Goal: Task Accomplishment & Management: Manage account settings

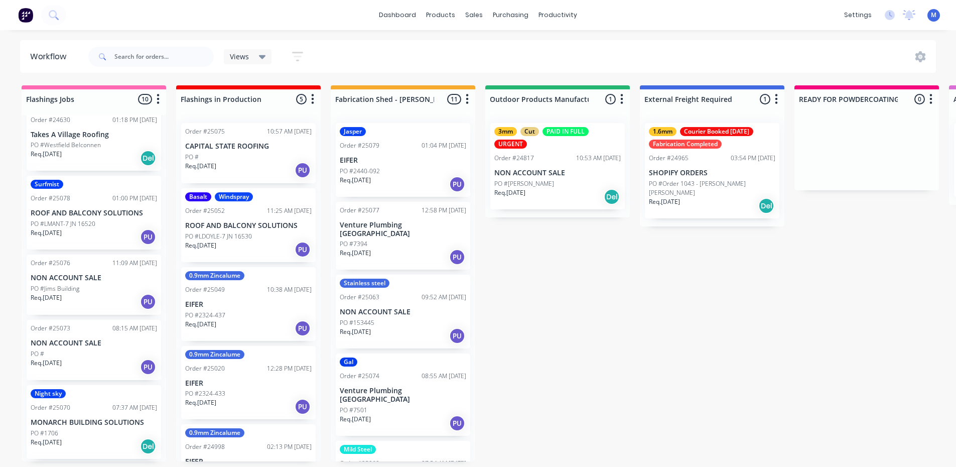
scroll to position [111, 0]
click at [86, 356] on div "PO #" at bounding box center [94, 355] width 126 height 9
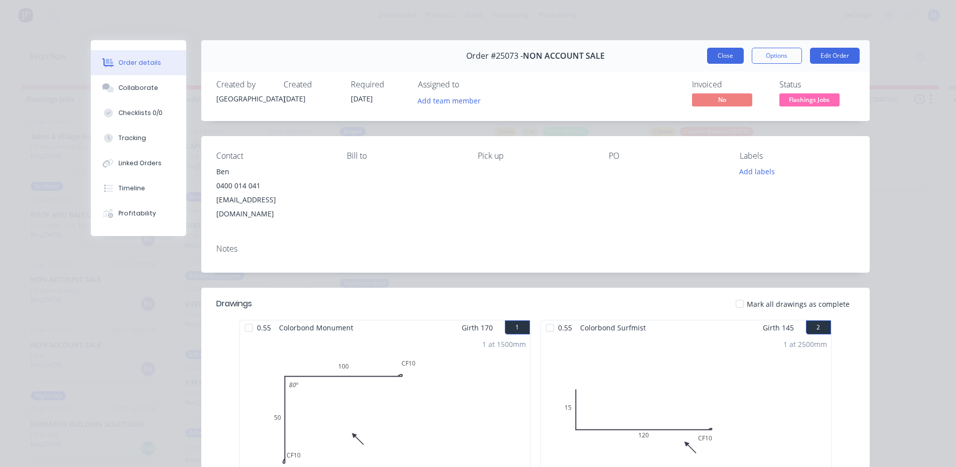
click at [719, 56] on button "Close" at bounding box center [725, 56] width 37 height 16
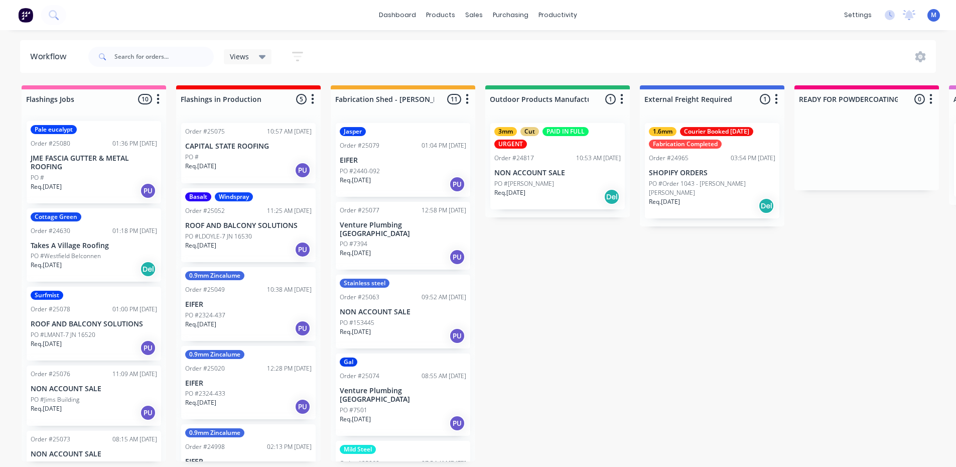
scroll to position [0, 0]
click at [213, 142] on p "CAPITAL STATE ROOFING" at bounding box center [248, 146] width 126 height 9
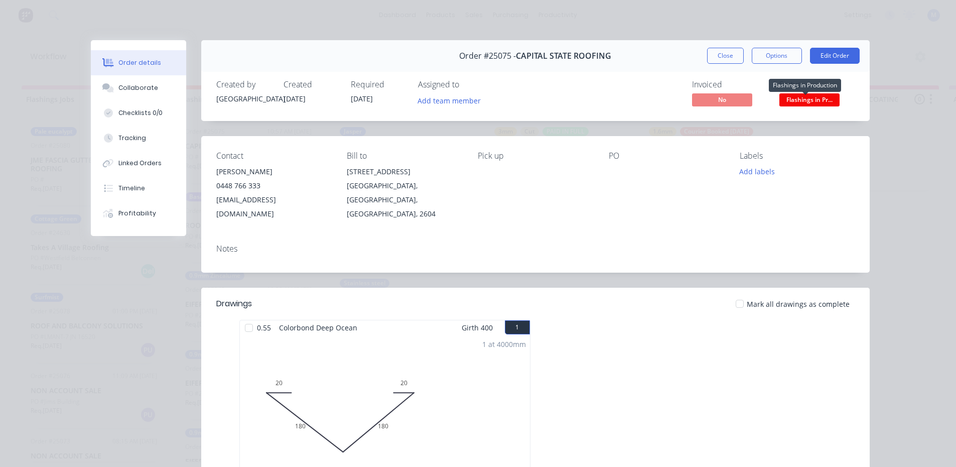
click at [826, 98] on span "Flashings in Pr..." at bounding box center [810, 99] width 60 height 13
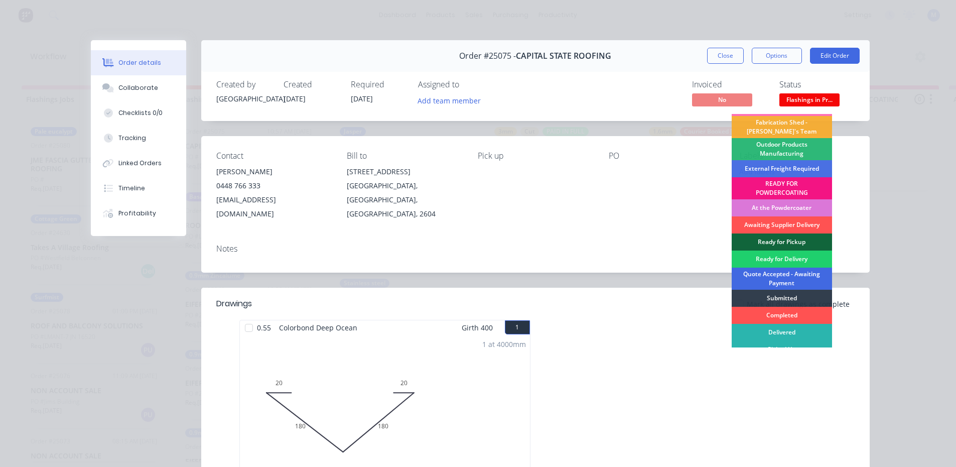
scroll to position [22, 0]
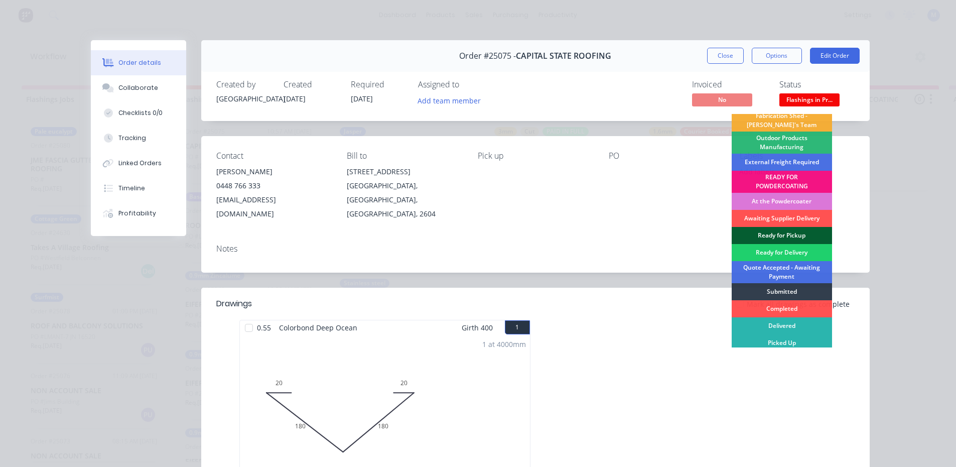
click at [783, 230] on div "Ready for Pickup" at bounding box center [782, 235] width 100 height 17
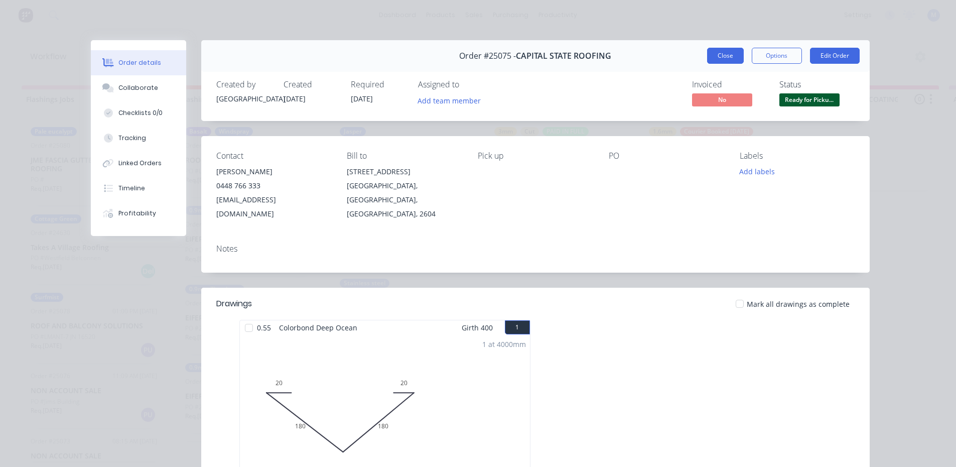
click at [728, 59] on button "Close" at bounding box center [725, 56] width 37 height 16
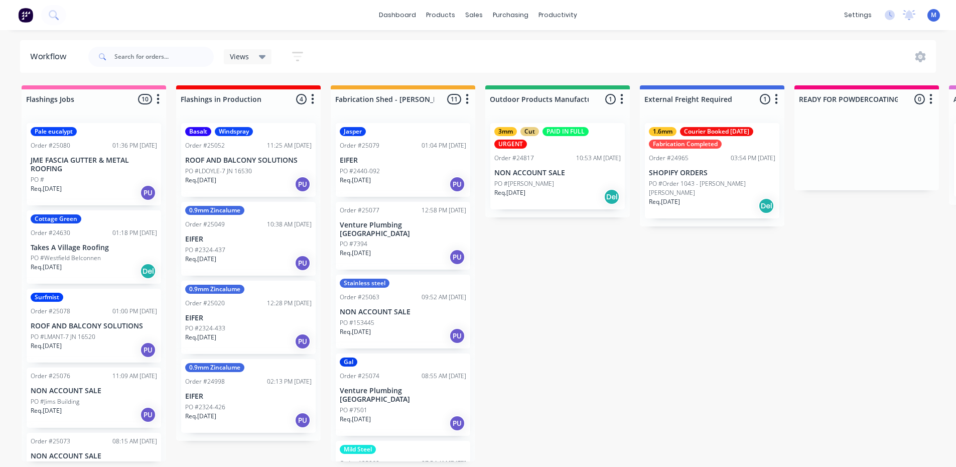
click at [59, 158] on p "JME FASCIA GUTTER & METAL ROOFING" at bounding box center [94, 164] width 126 height 17
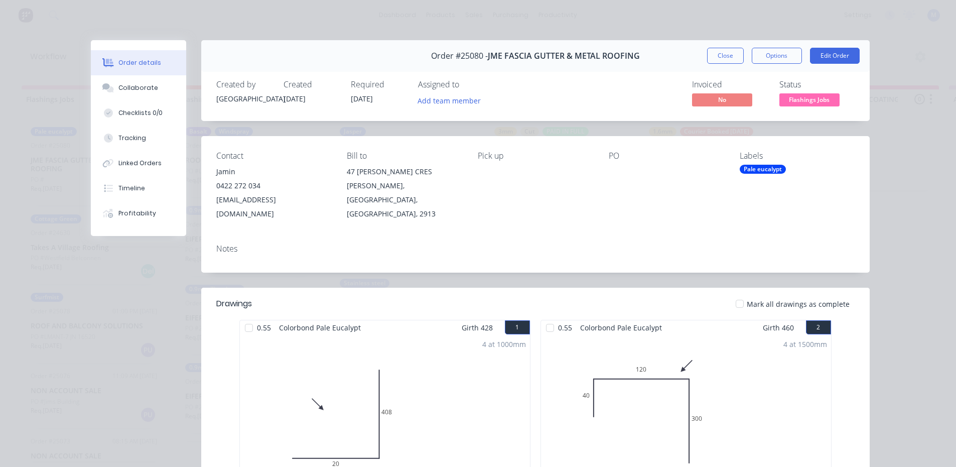
scroll to position [0, 0]
click at [728, 52] on button "Close" at bounding box center [725, 56] width 37 height 16
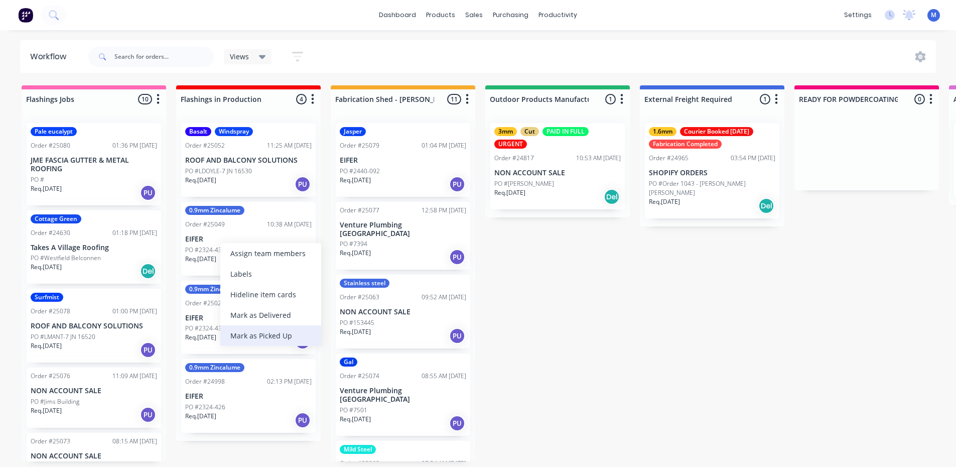
click at [265, 336] on div "Mark as Picked Up" at bounding box center [270, 335] width 101 height 21
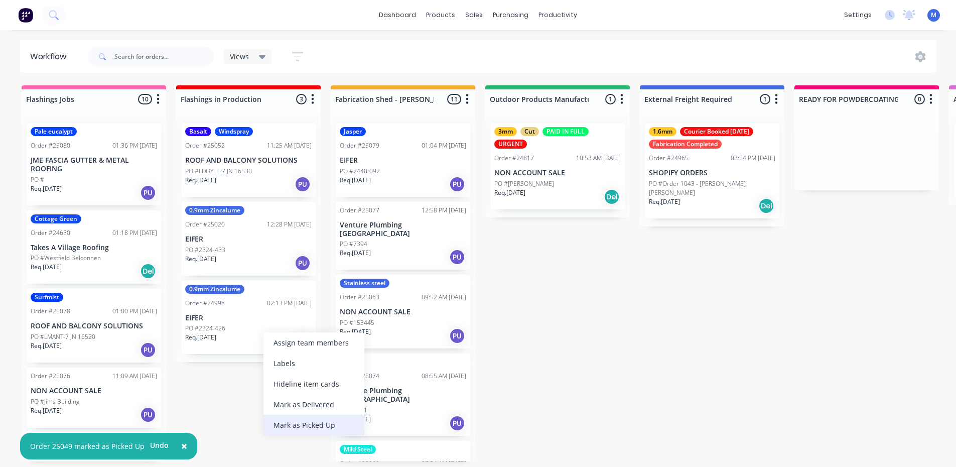
click at [303, 428] on div "Mark as Picked Up" at bounding box center [314, 425] width 101 height 21
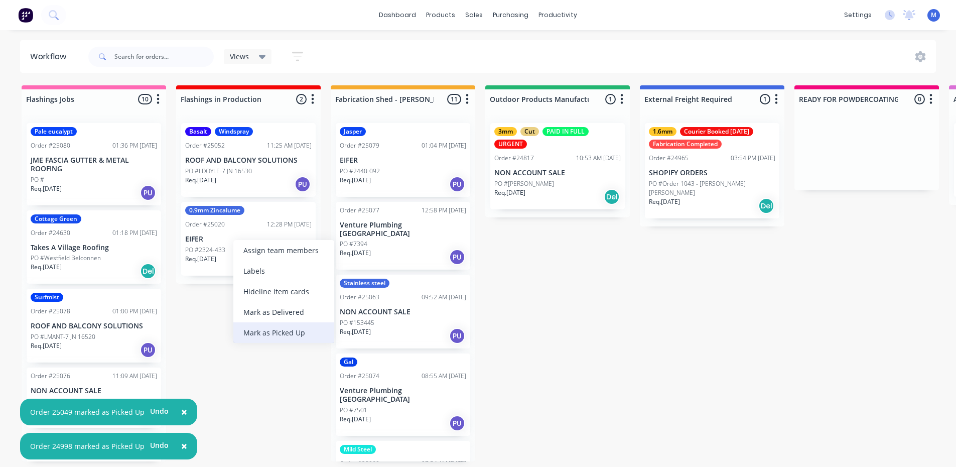
click at [266, 329] on div "Mark as Picked Up" at bounding box center [283, 332] width 101 height 21
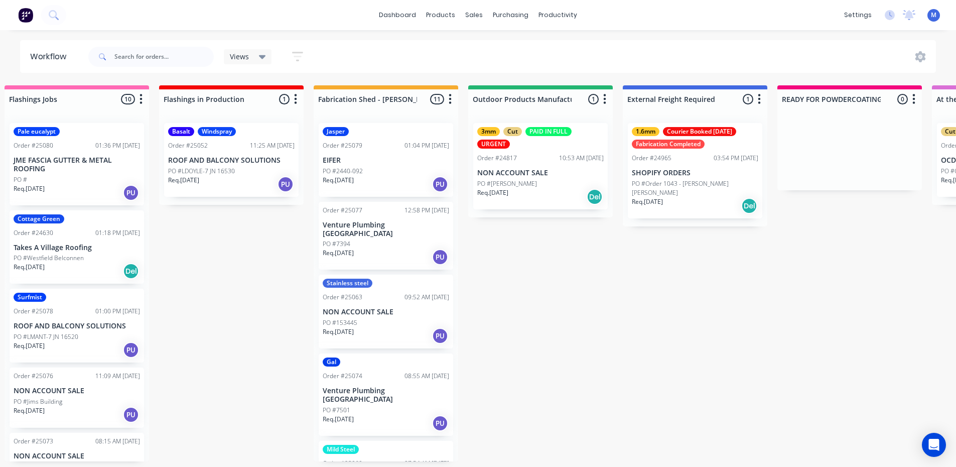
click at [374, 318] on div "PO #153445" at bounding box center [386, 322] width 126 height 9
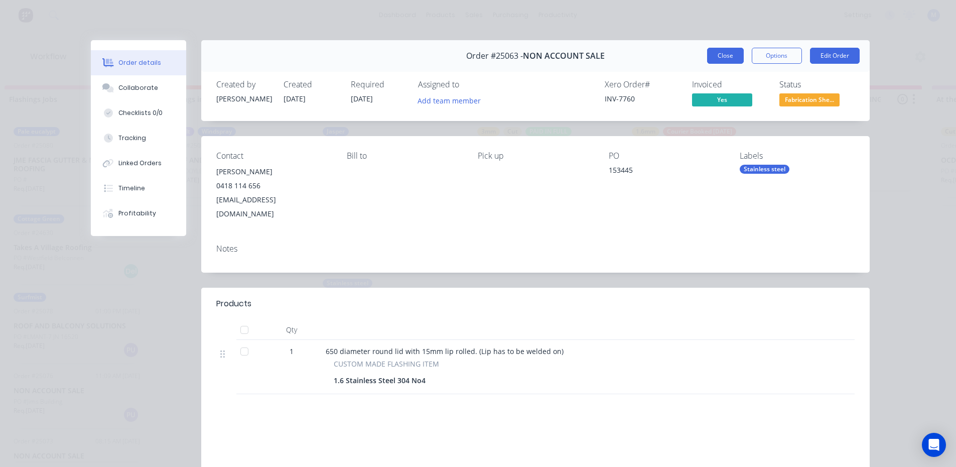
click at [725, 56] on button "Close" at bounding box center [725, 56] width 37 height 16
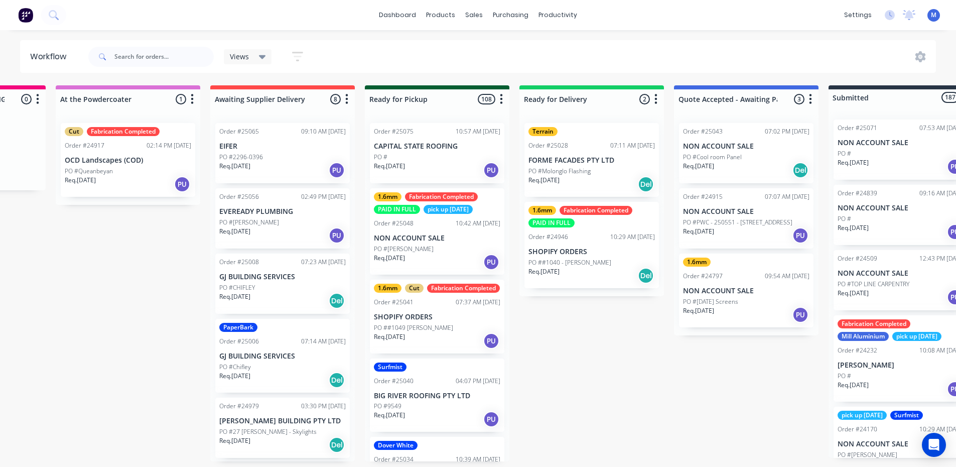
scroll to position [0, 1300]
